Goal: Information Seeking & Learning: Learn about a topic

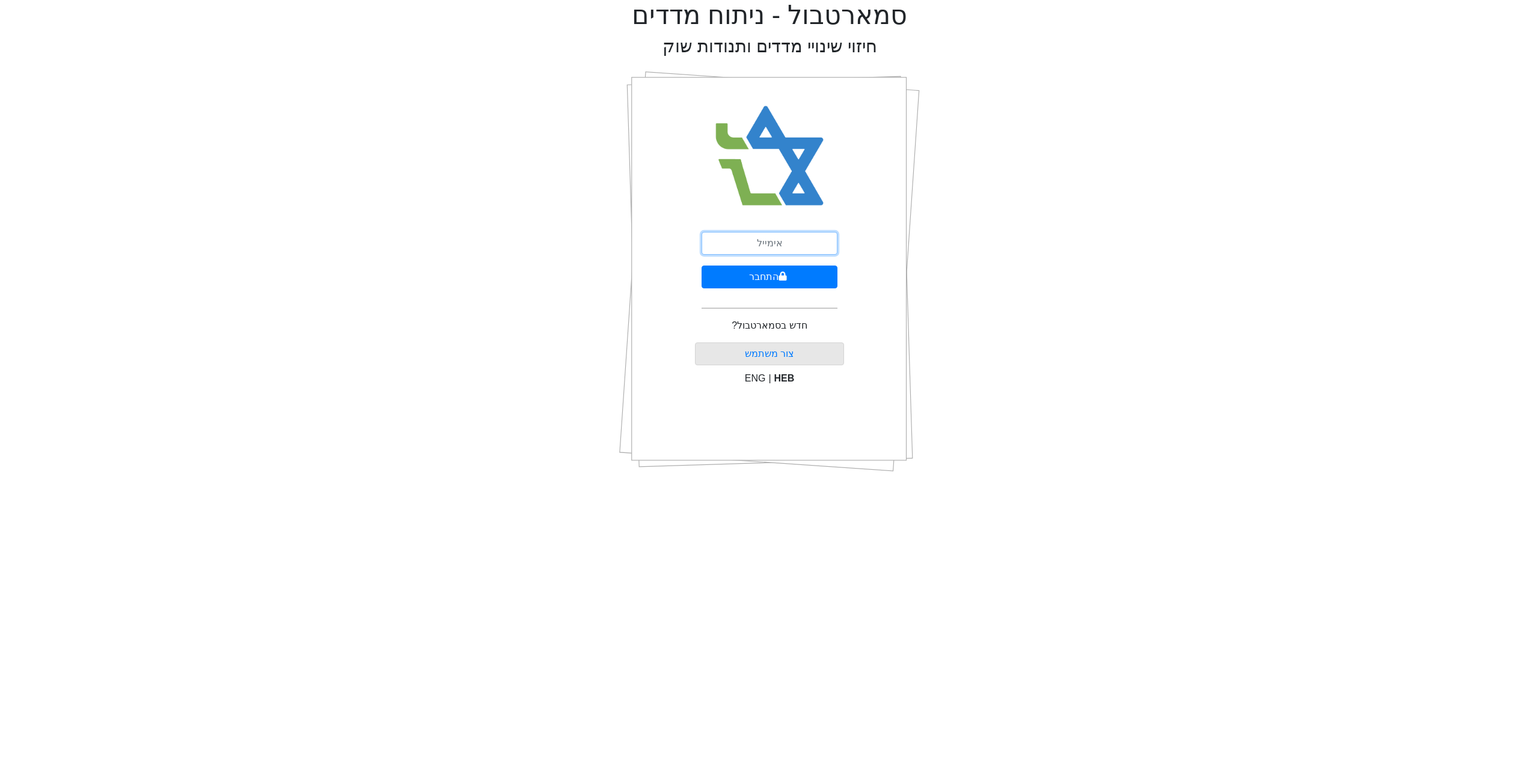
click at [774, 250] on input "email" at bounding box center [770, 243] width 136 height 23
type input "[EMAIL_ADDRESS][DOMAIN_NAME]"
click at [779, 281] on button "התחבר" at bounding box center [770, 277] width 136 height 23
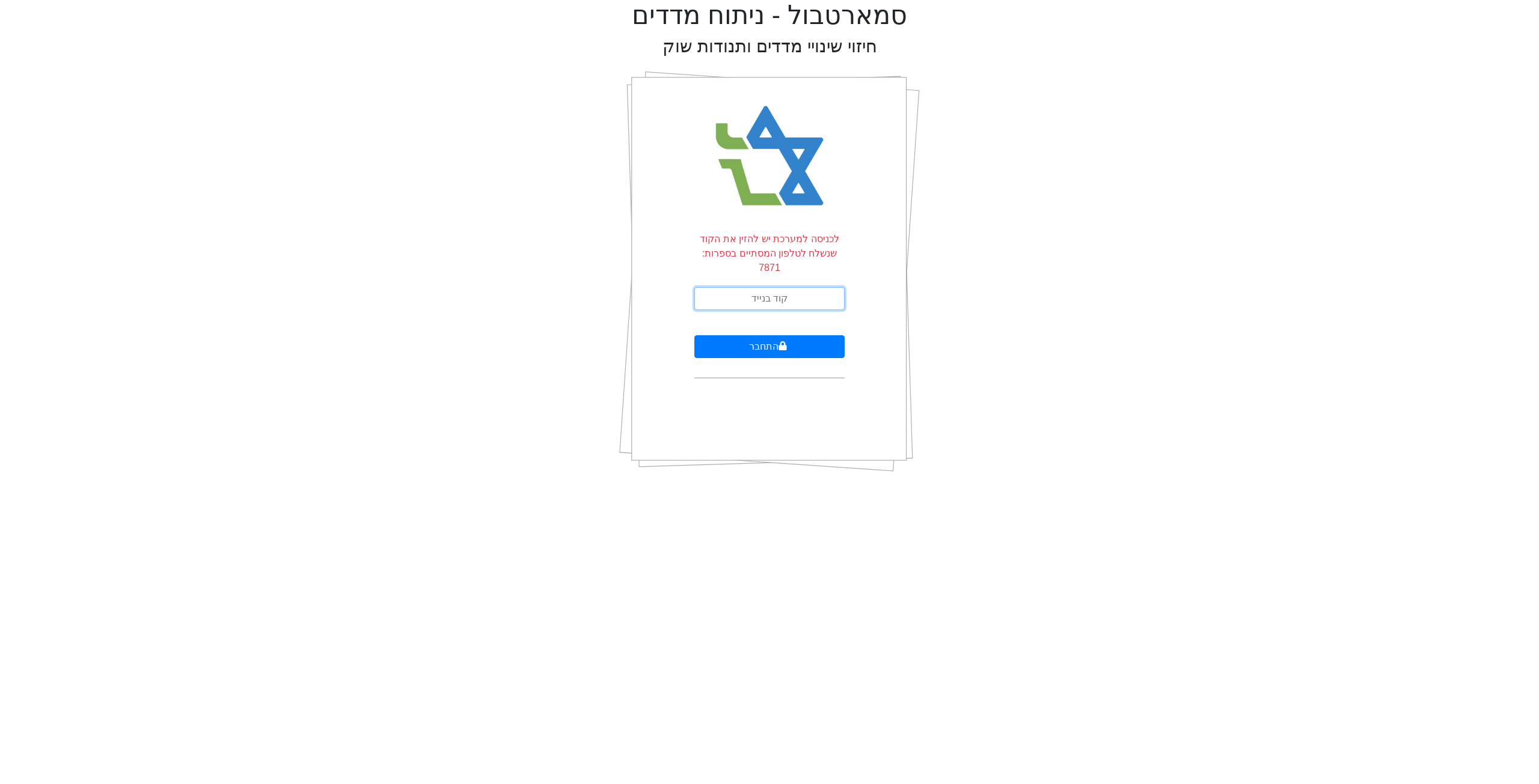
click at [782, 287] on input "text" at bounding box center [769, 298] width 150 height 23
type input "197289"
click at [694, 335] on button "התחבר" at bounding box center [769, 346] width 150 height 23
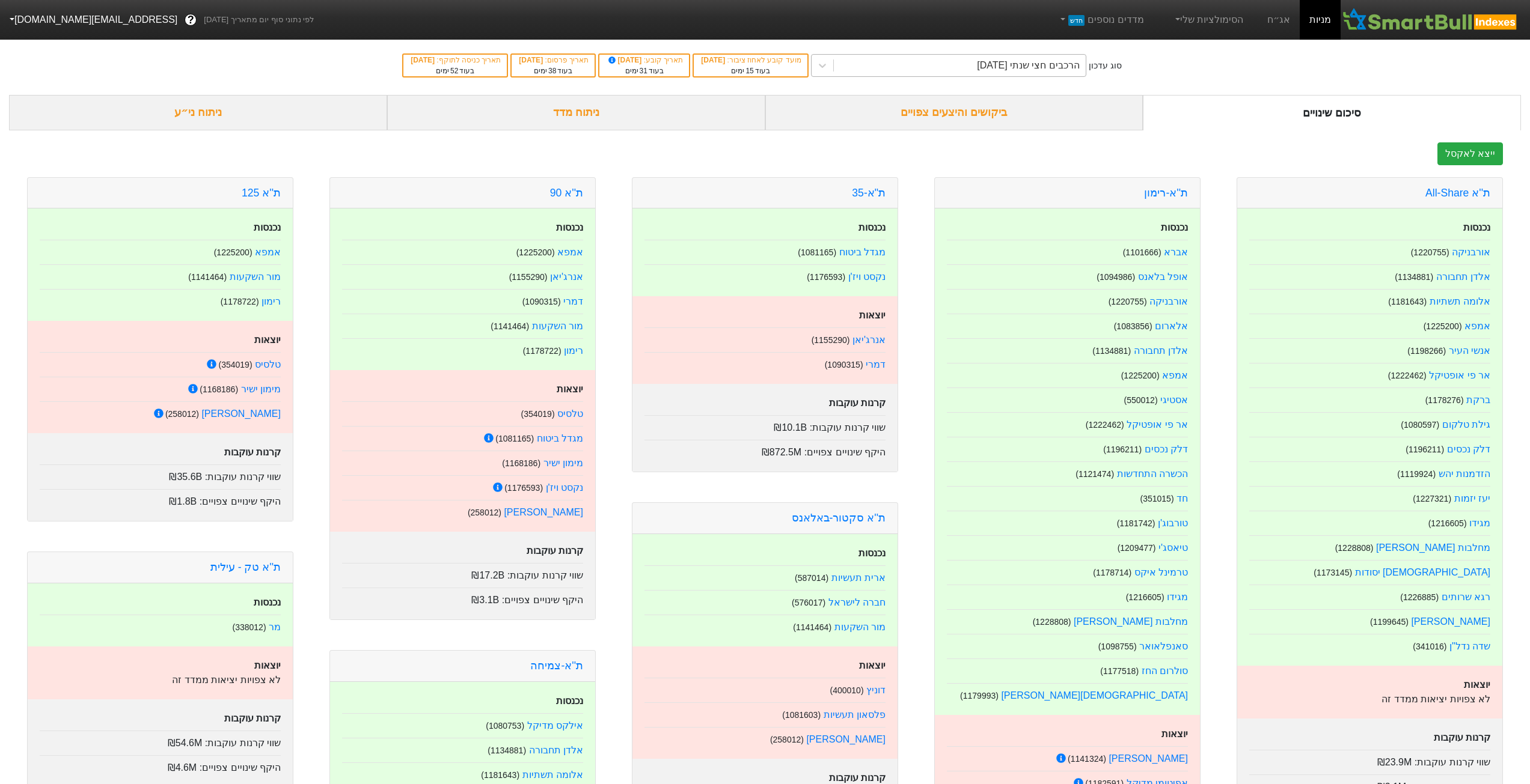
click at [931, 71] on div "הרכבים חצי שנתי [DATE]" at bounding box center [960, 65] width 252 height 21
click at [1283, 16] on link "אג״ח" at bounding box center [1278, 19] width 42 height 40
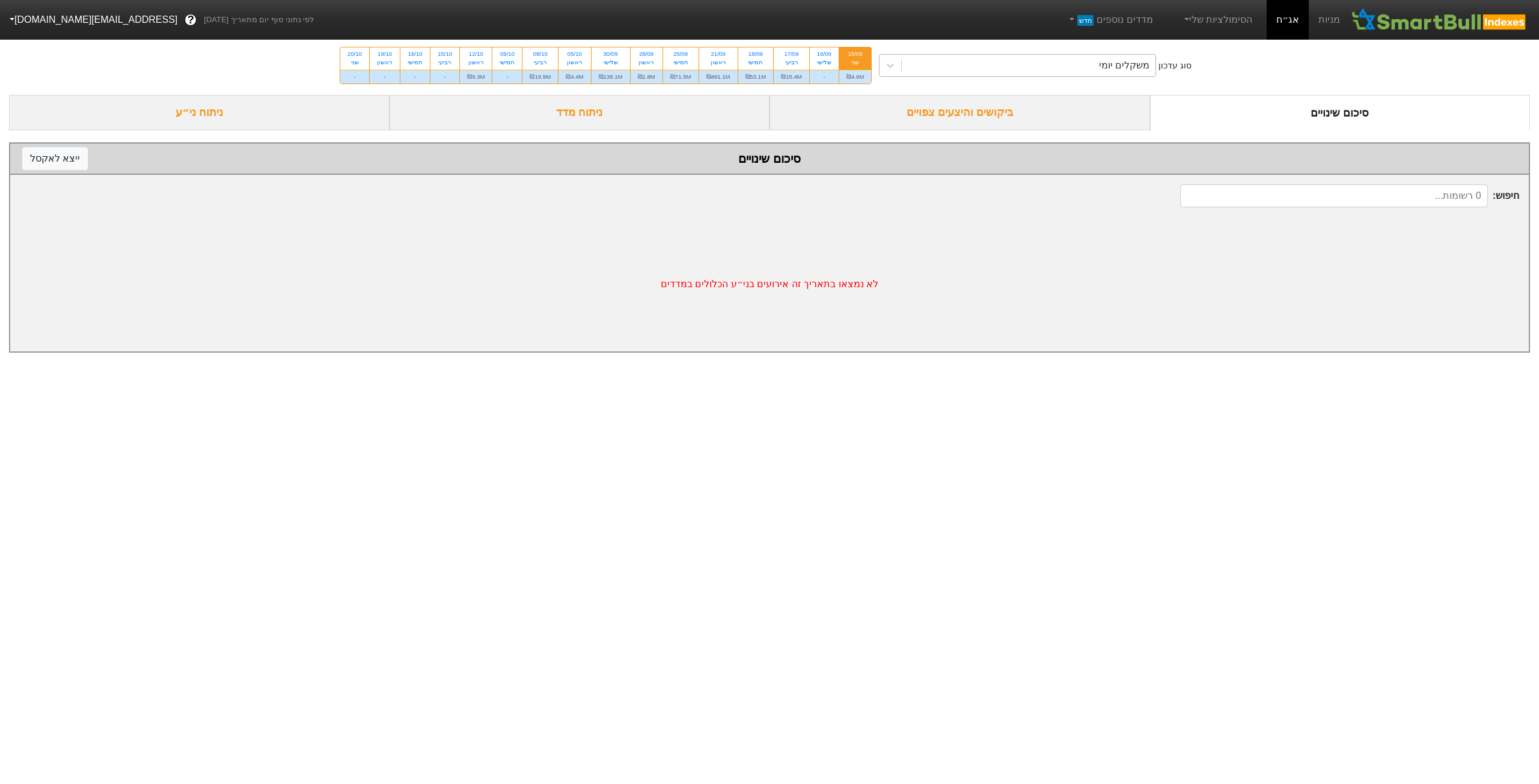
click at [983, 55] on div "סוג עדכון משקלים יומי 15/09 שני ₪4.6M 16/09 שלישי - 17/09 רביעי ₪15.4M 18/09 חמ…" at bounding box center [770, 66] width 1539 height 59
drag, startPoint x: 985, startPoint y: 62, endPoint x: 994, endPoint y: 74, distance: 15.0
click at [985, 63] on div "משקלים יומי" at bounding box center [1029, 65] width 253 height 21
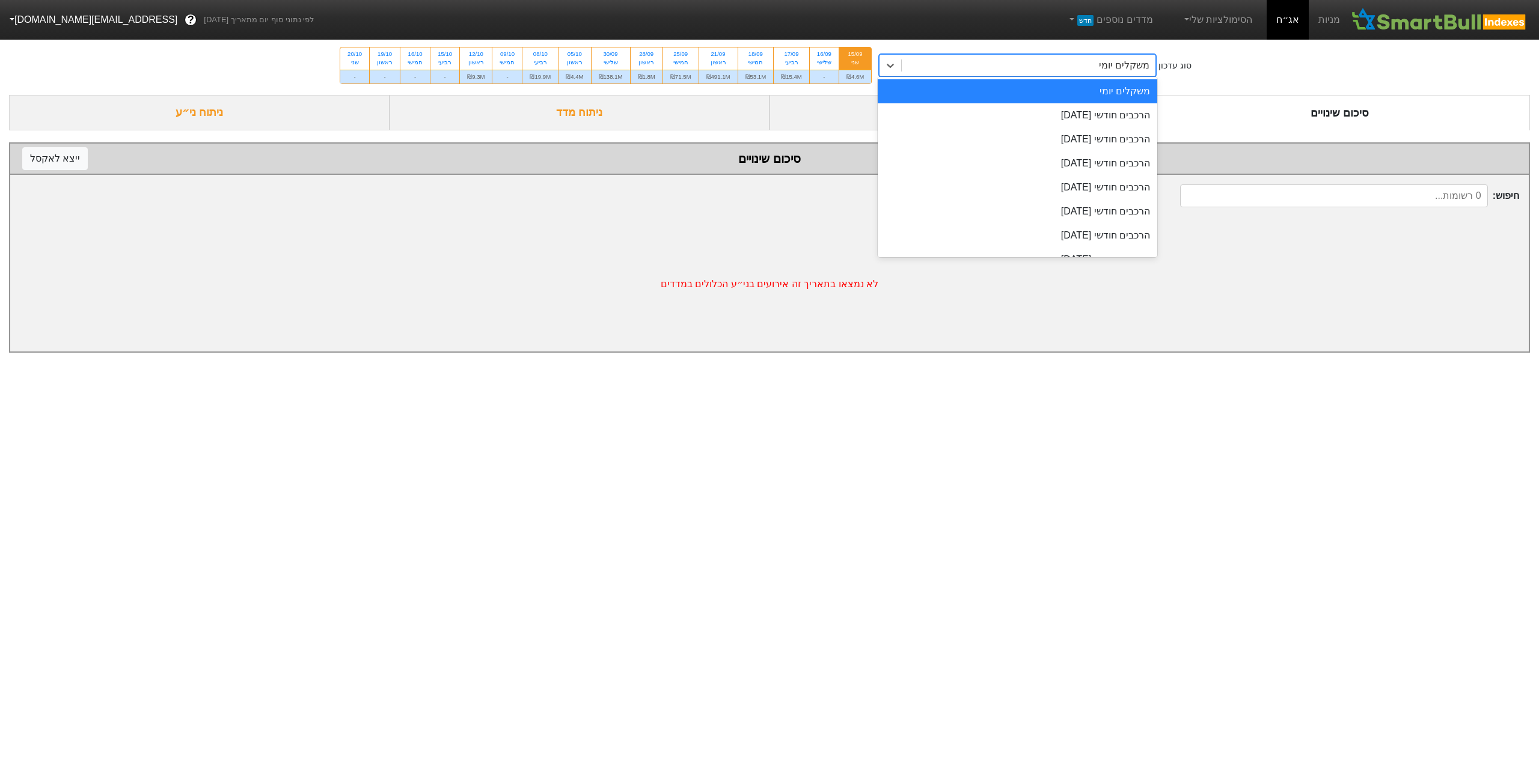
click at [1210, 84] on div "סוג עדכון option משקלים יומי focused, 1 of 9. 9 results available. Use Up and D…" at bounding box center [770, 66] width 1539 height 59
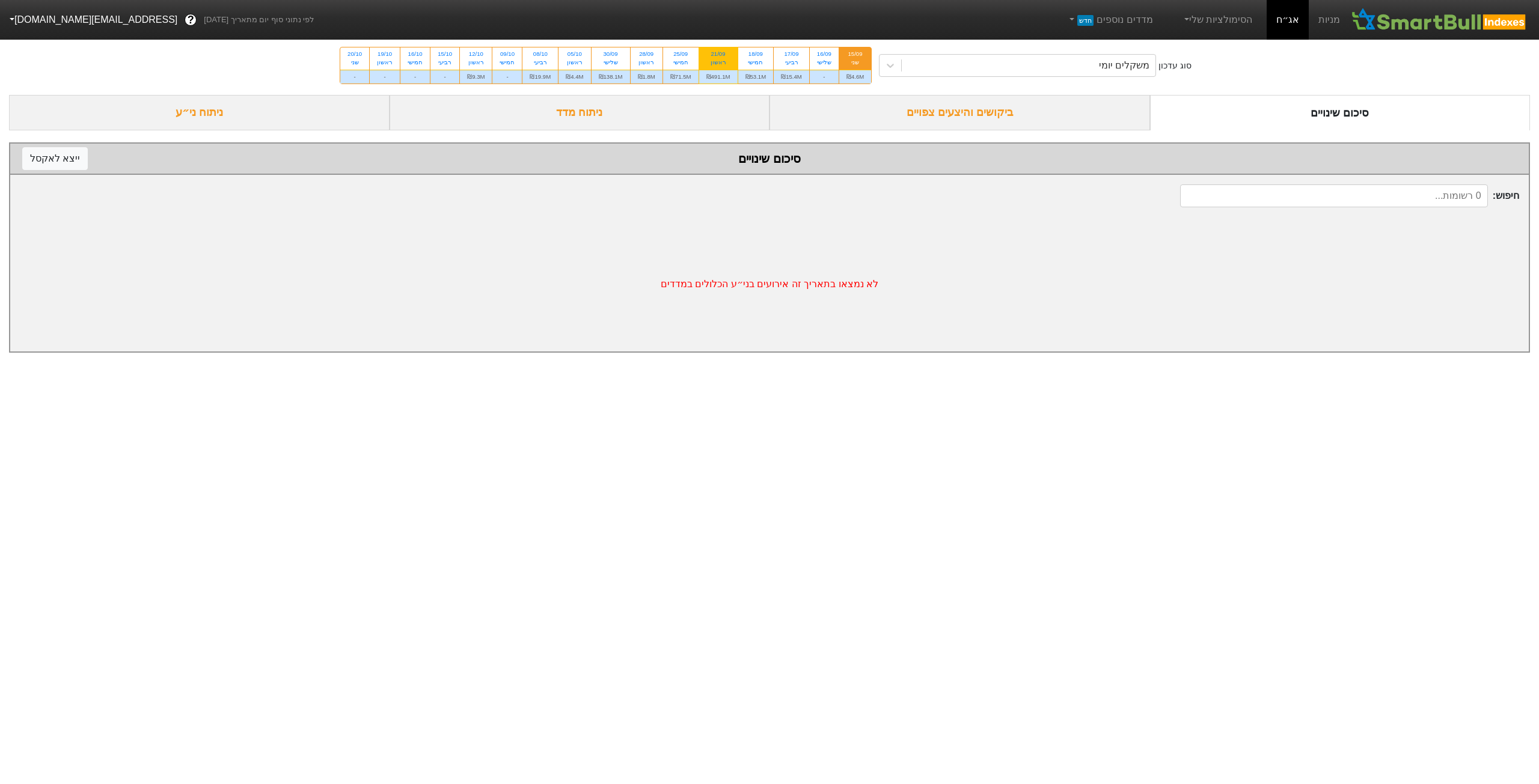
click at [723, 65] on div "ראשון" at bounding box center [718, 62] width 24 height 8
click at [718, 55] on input "21/09 ראשון ₪491.1M" at bounding box center [714, 51] width 8 height 8
radio input "true"
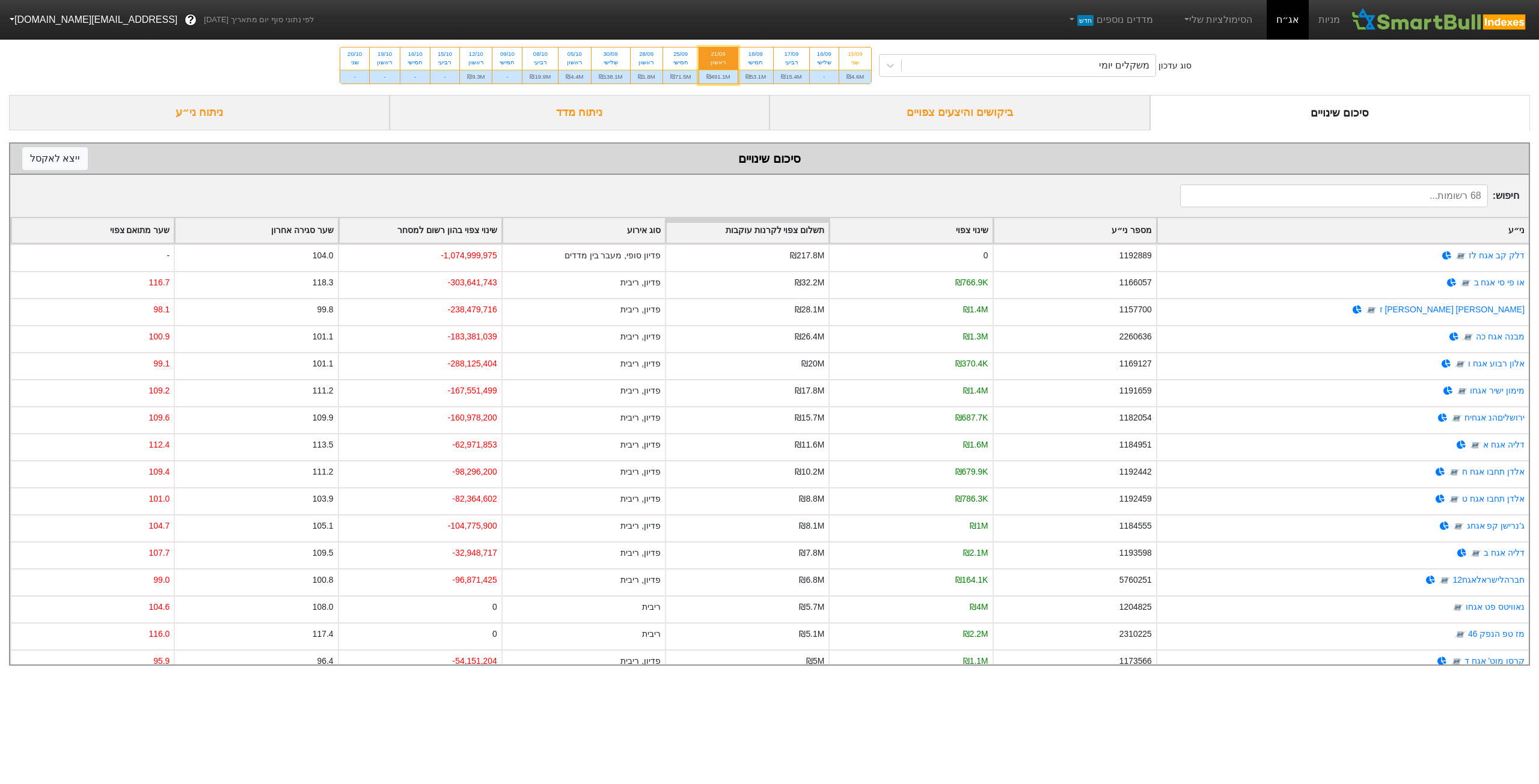
click at [942, 112] on div "ביקושים והיצעים צפויים" at bounding box center [960, 112] width 381 height 36
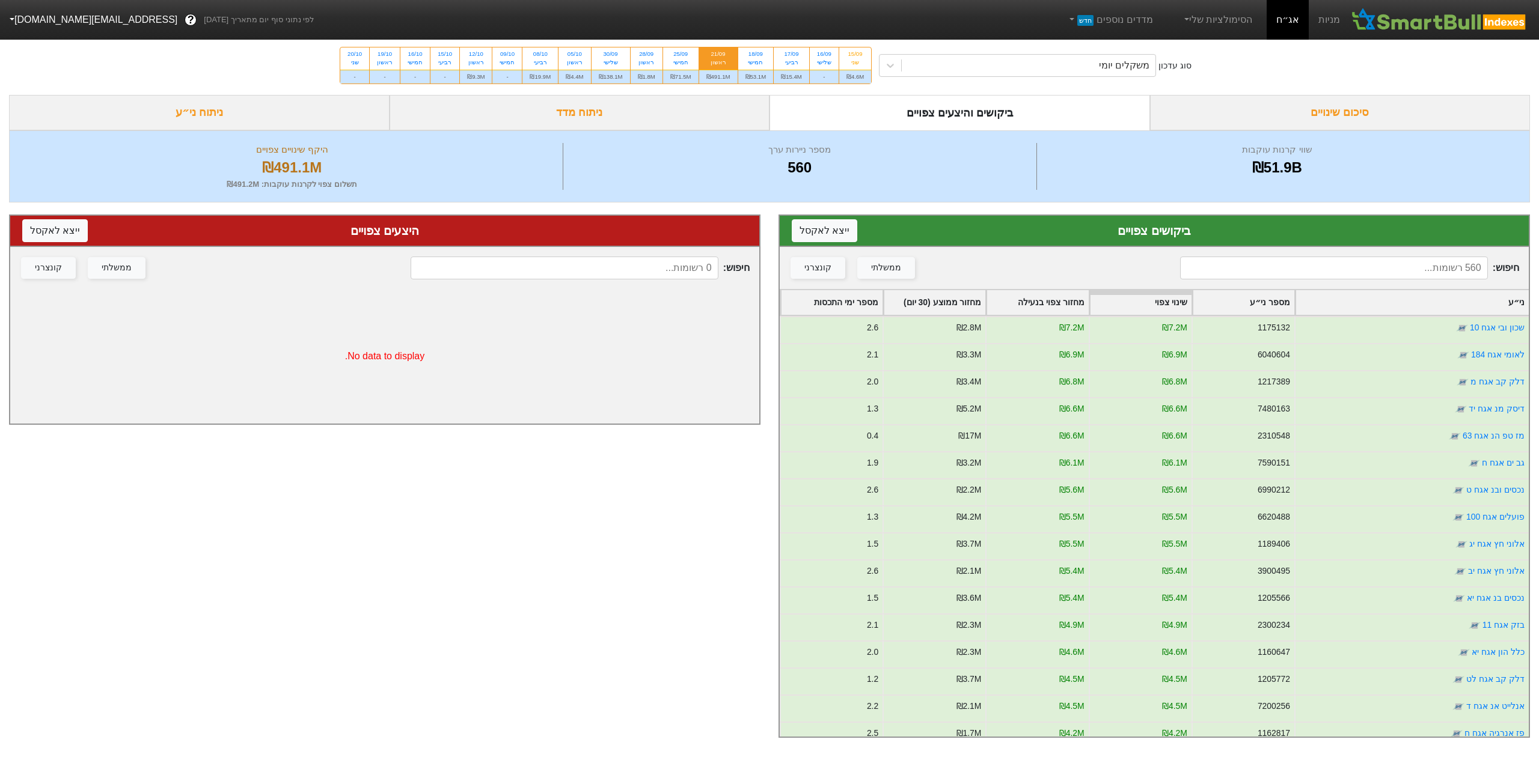
click at [1373, 275] on input at bounding box center [1334, 268] width 308 height 23
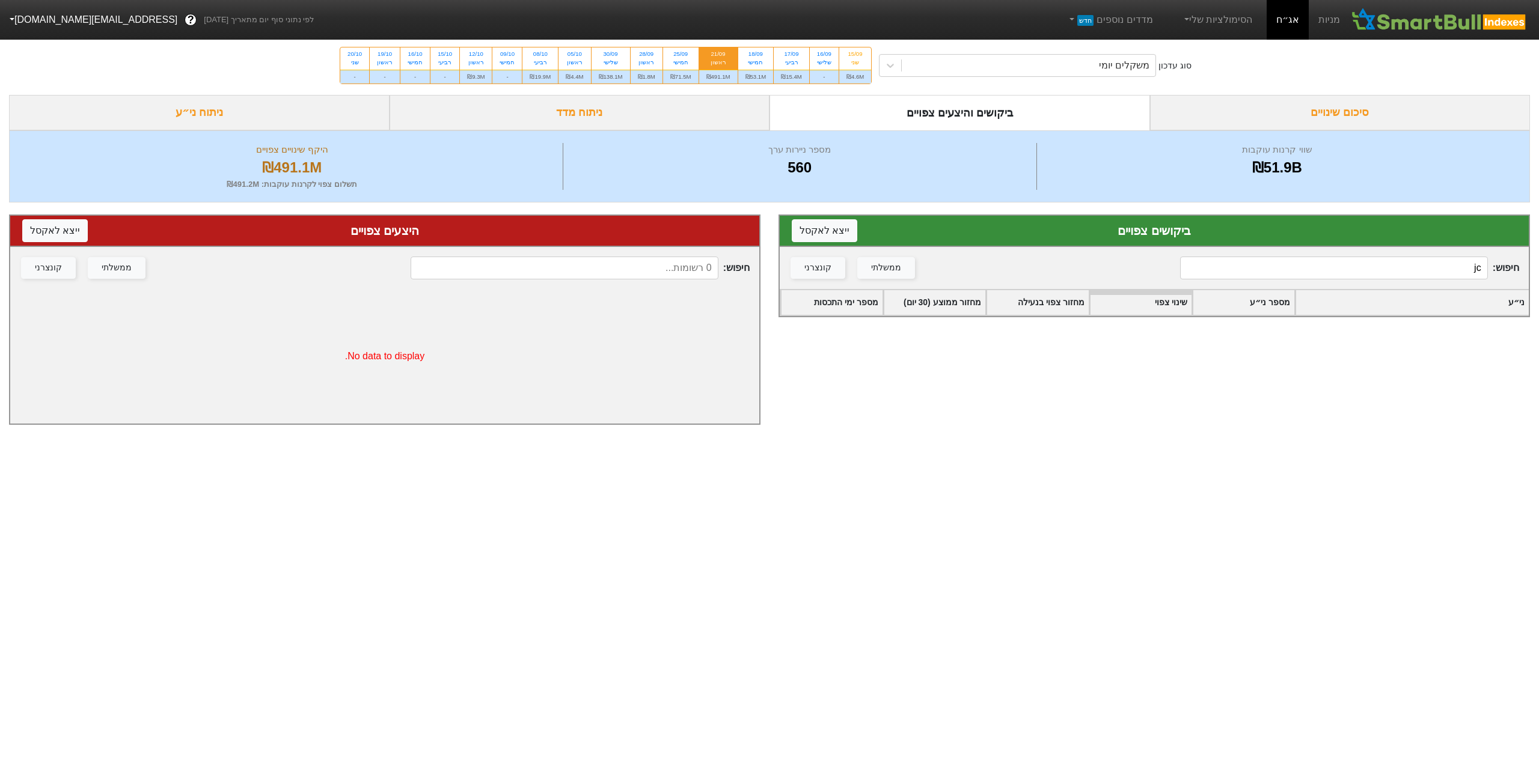
type input "j"
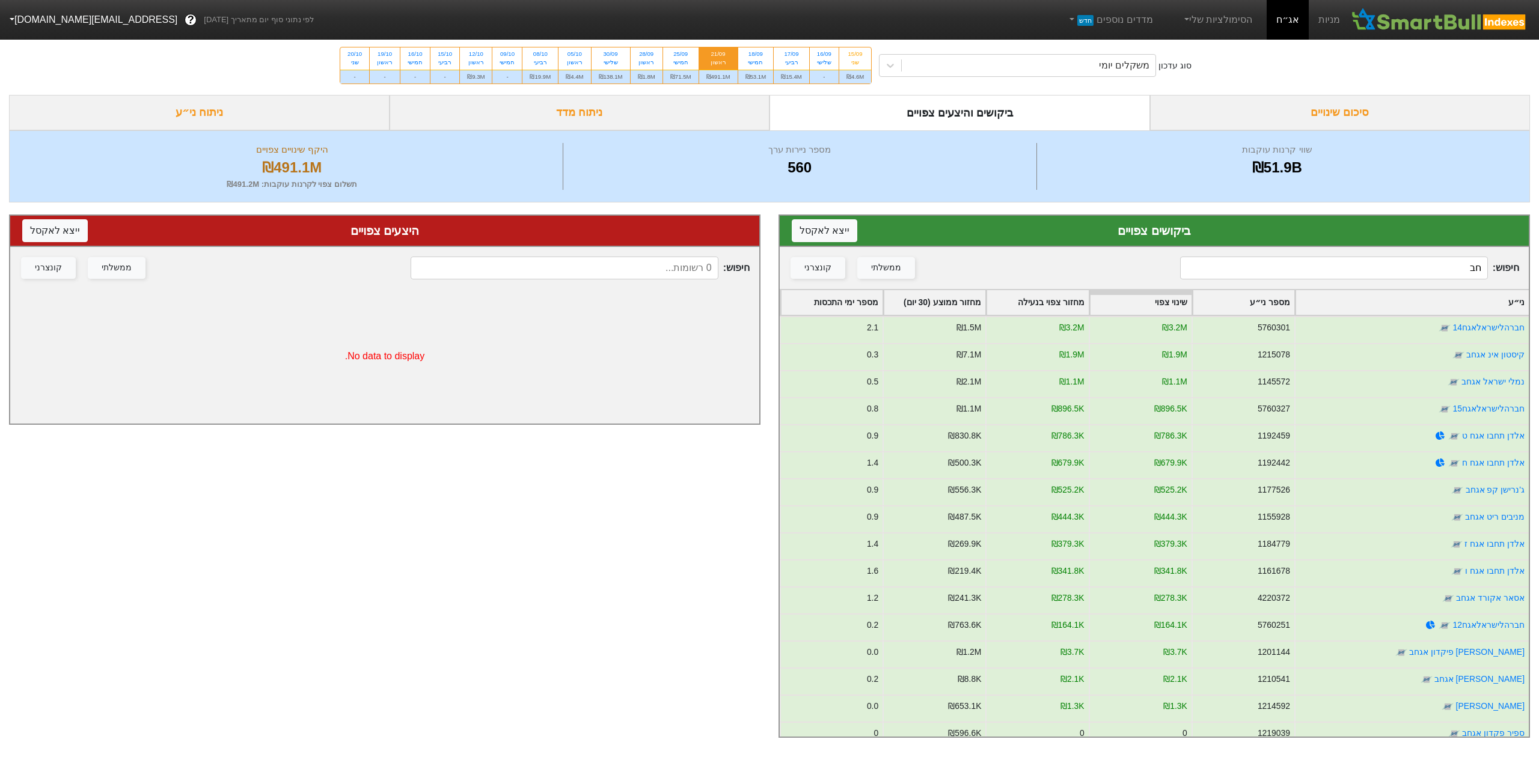
type input "חבר"
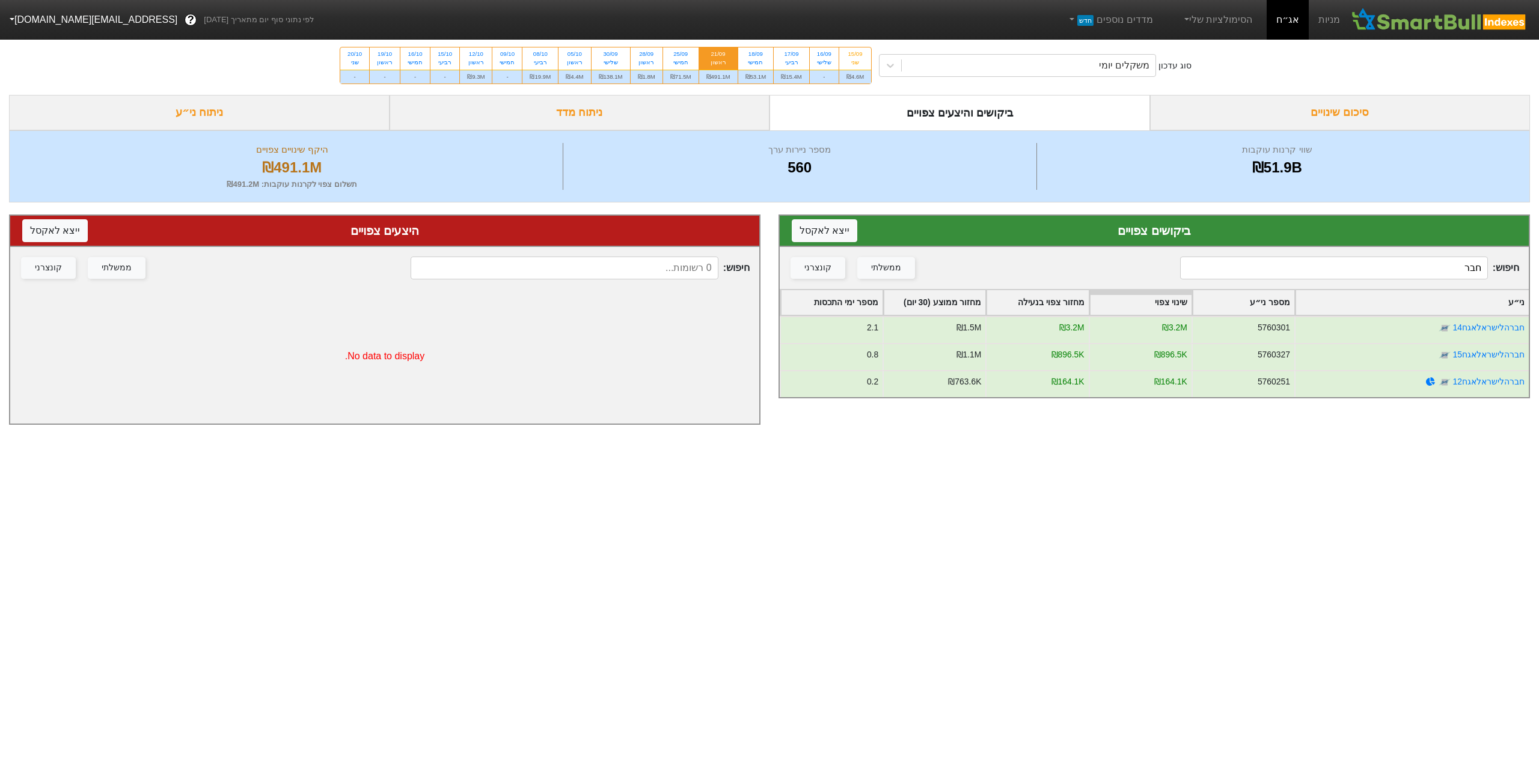
drag, startPoint x: 1564, startPoint y: 264, endPoint x: 1570, endPoint y: 261, distance: 6.7
click at [1538, 261] on html "מניות אג״ח הסימולציות שלי מדדים נוספים חדש לפי נתוני סוף יום מתאריך [DATE] ? [E…" at bounding box center [770, 218] width 1539 height 437
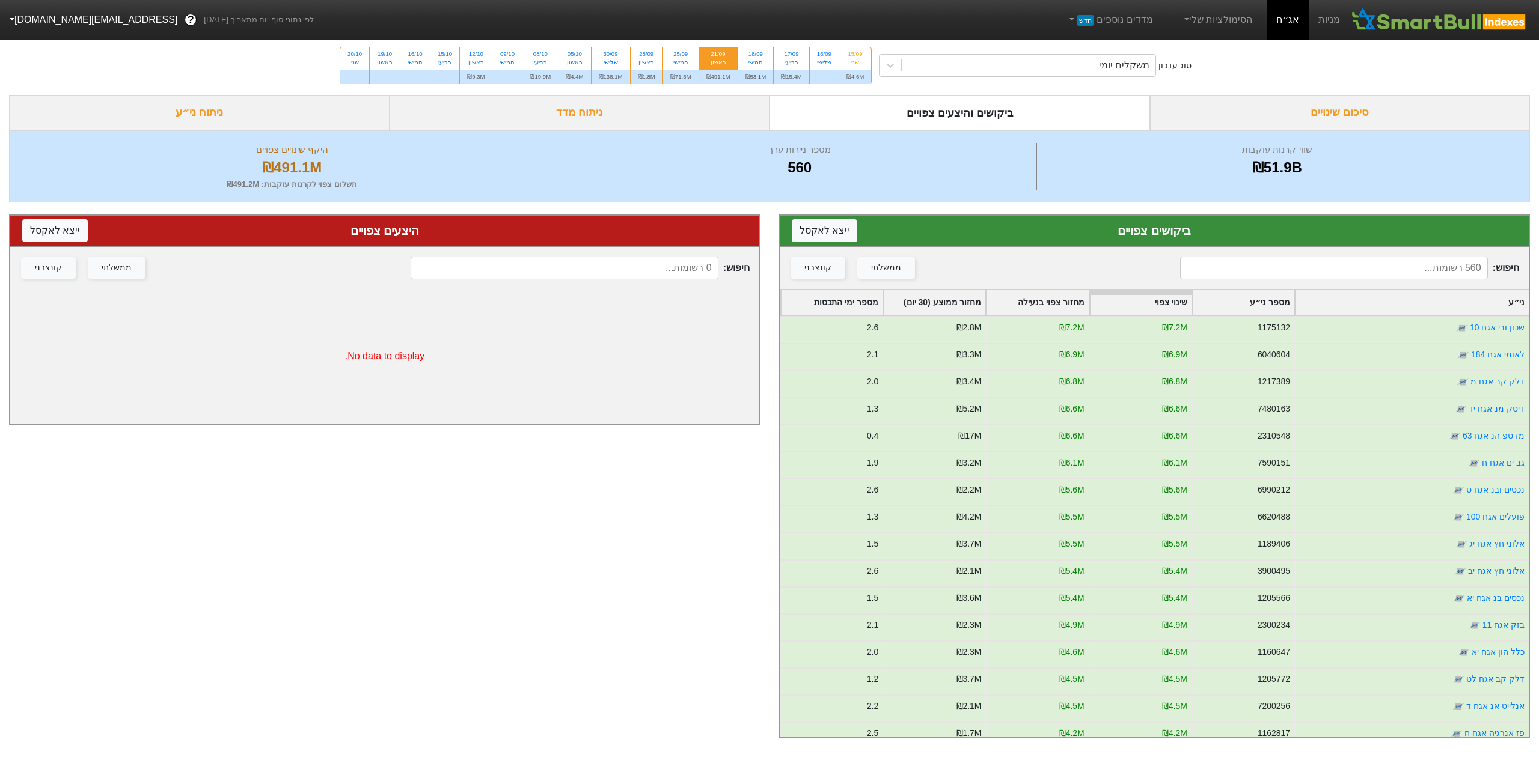
click at [1276, 103] on div "סיכום שינויים" at bounding box center [1341, 112] width 381 height 36
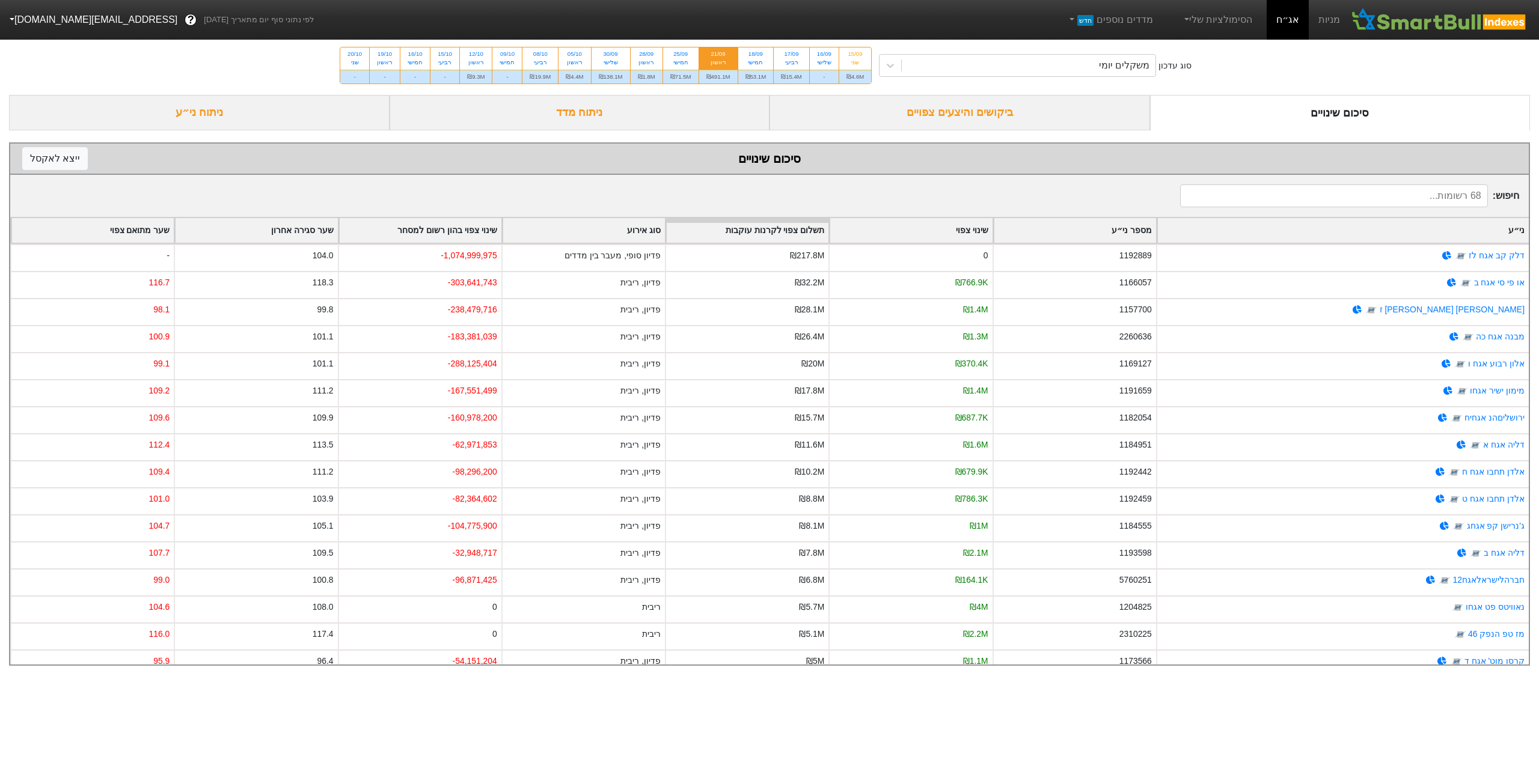
click at [987, 123] on div "ביקושים והיצעים צפויים" at bounding box center [960, 112] width 381 height 36
